Goal: Obtain resource: Download file/media

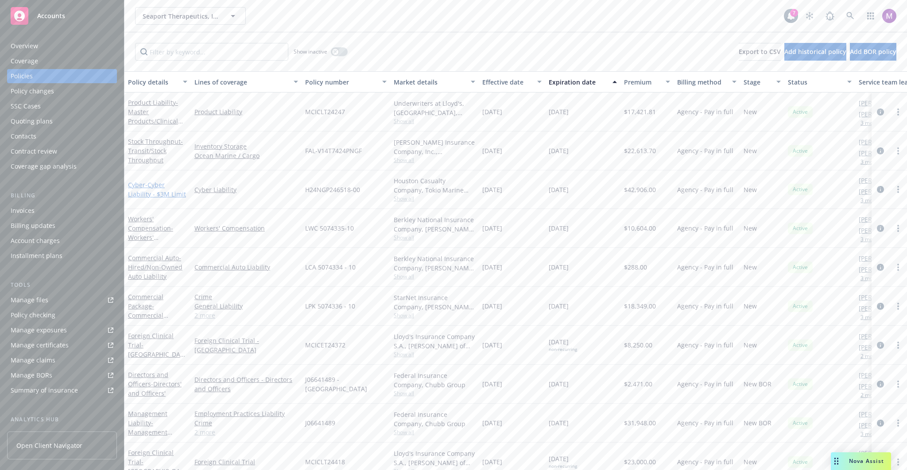
click at [151, 185] on span "- Cyber Liability - $3M Limit" at bounding box center [157, 190] width 58 height 18
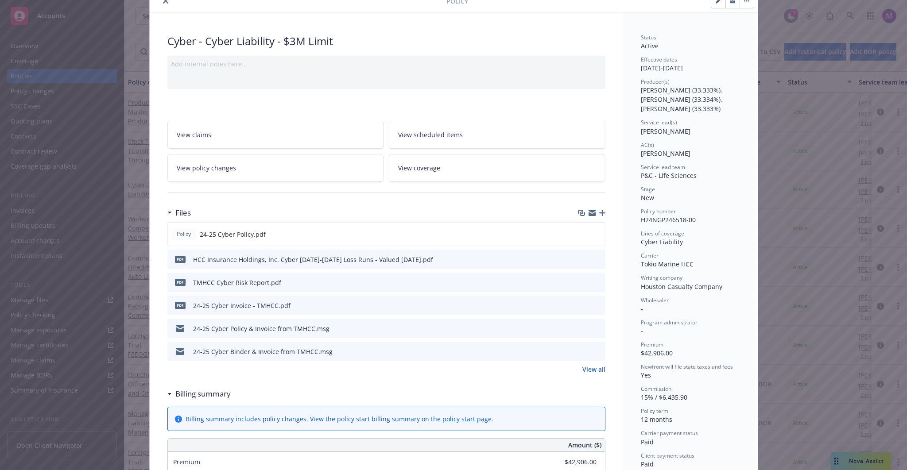
scroll to position [41, 0]
click at [594, 229] on icon "preview file" at bounding box center [597, 231] width 8 height 6
